Goal: Navigation & Orientation: Find specific page/section

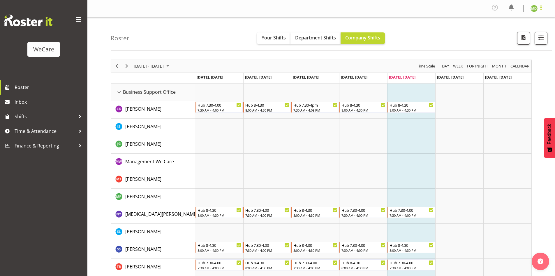
click at [539, 8] on span at bounding box center [541, 7] width 7 height 7
click at [530, 32] on link "Log Out" at bounding box center [517, 32] width 56 height 10
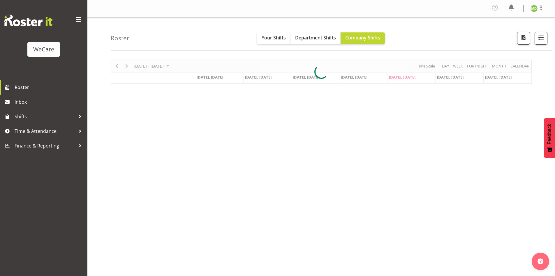
scroll to position [13, 0]
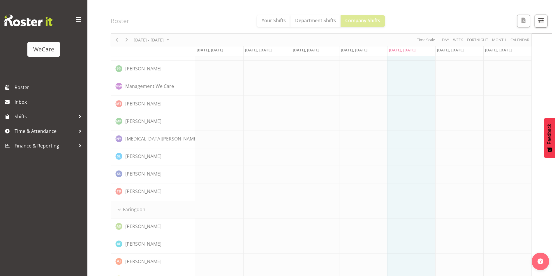
scroll to position [42, 0]
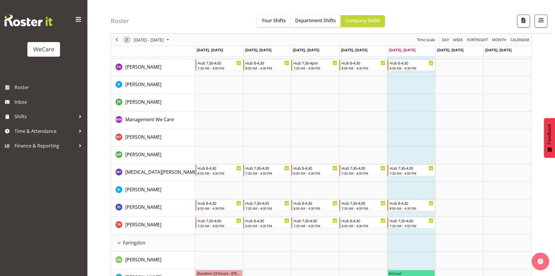
drag, startPoint x: 130, startPoint y: 42, endPoint x: 152, endPoint y: 120, distance: 80.7
click at [129, 40] on span "Next" at bounding box center [126, 39] width 7 height 7
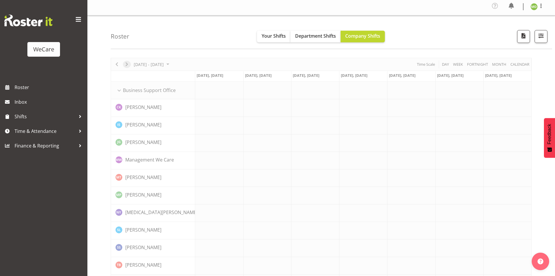
scroll to position [0, 0]
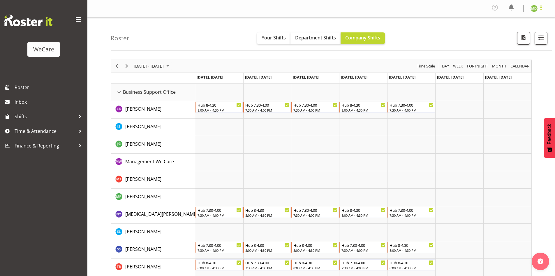
click at [539, 8] on span at bounding box center [541, 7] width 7 height 7
click at [513, 32] on link "Log Out" at bounding box center [517, 32] width 56 height 10
